Goal: Navigation & Orientation: Find specific page/section

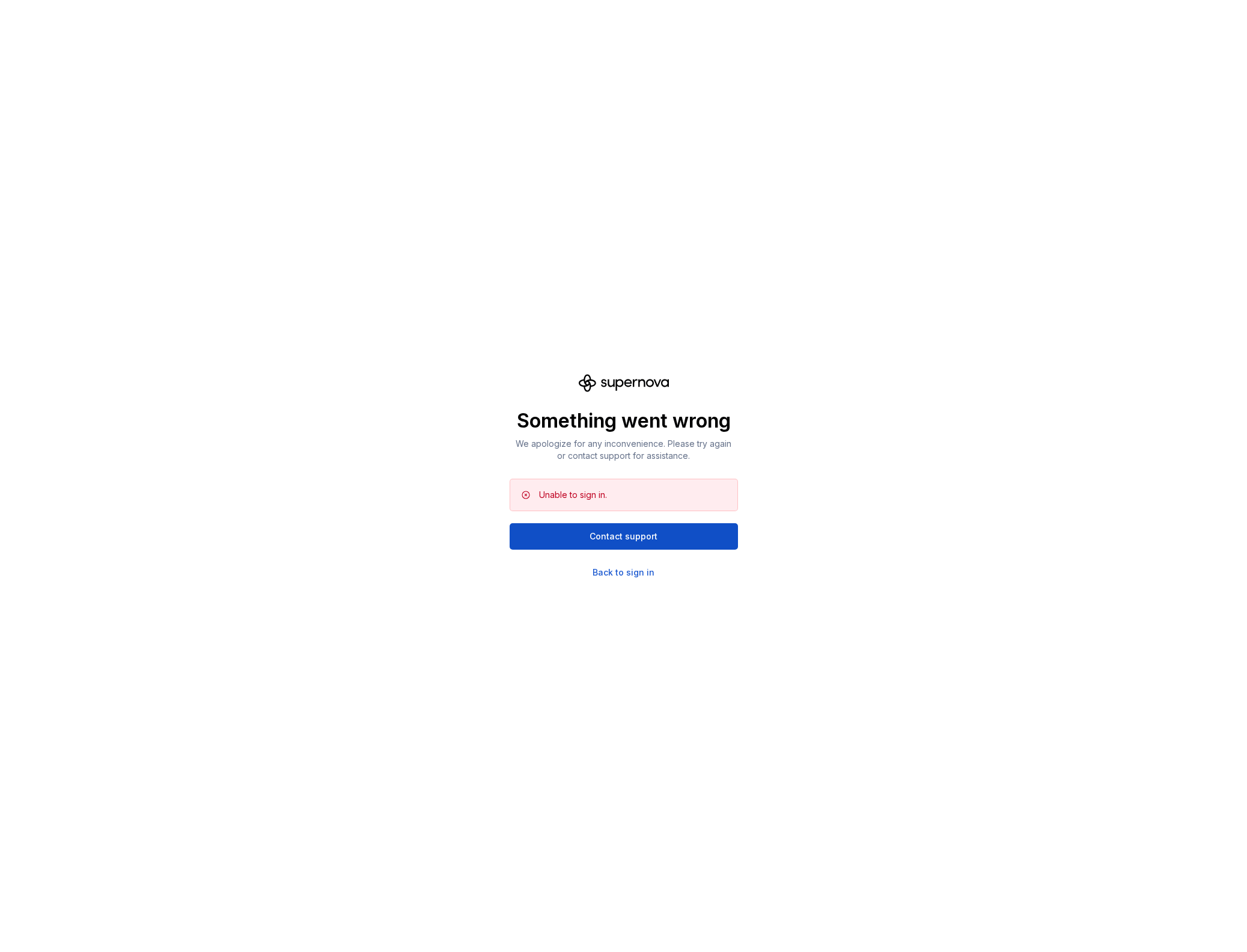
click at [612, 583] on div "Something went wrong We apologize for any inconvenience. Please try again or co…" at bounding box center [623, 476] width 1247 height 952
click at [609, 573] on div "Back to sign in" at bounding box center [623, 573] width 62 height 12
